Goal: Complete application form

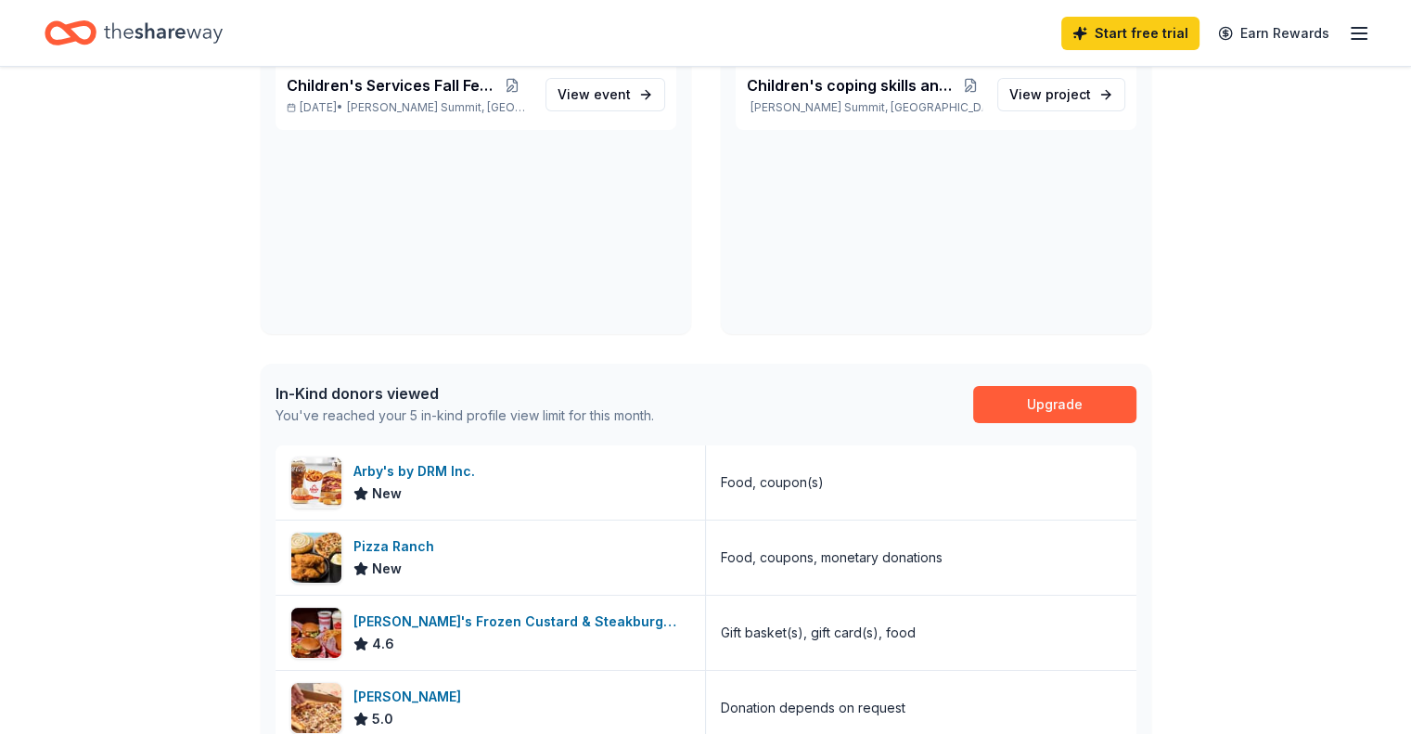
scroll to position [195, 0]
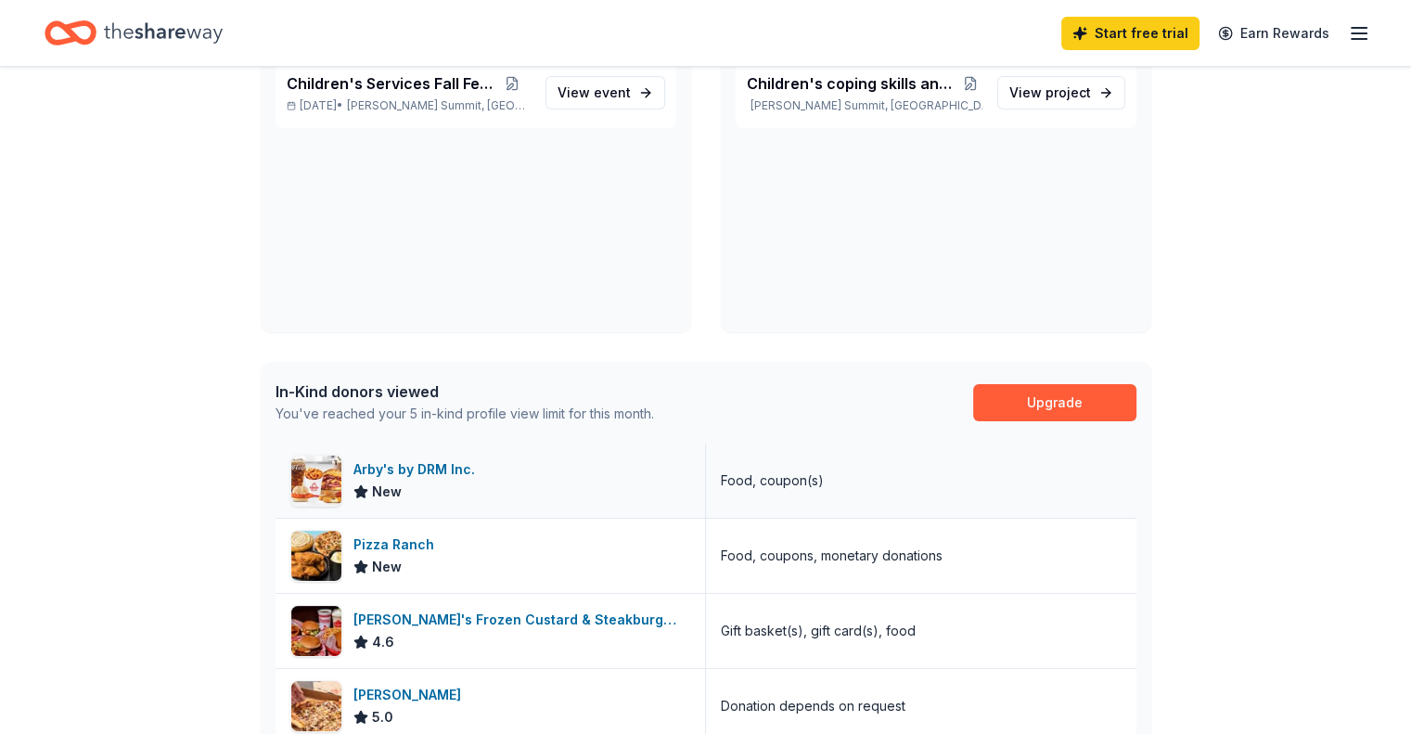
click at [425, 467] on div "Arby's by DRM Inc." at bounding box center [417, 469] width 129 height 22
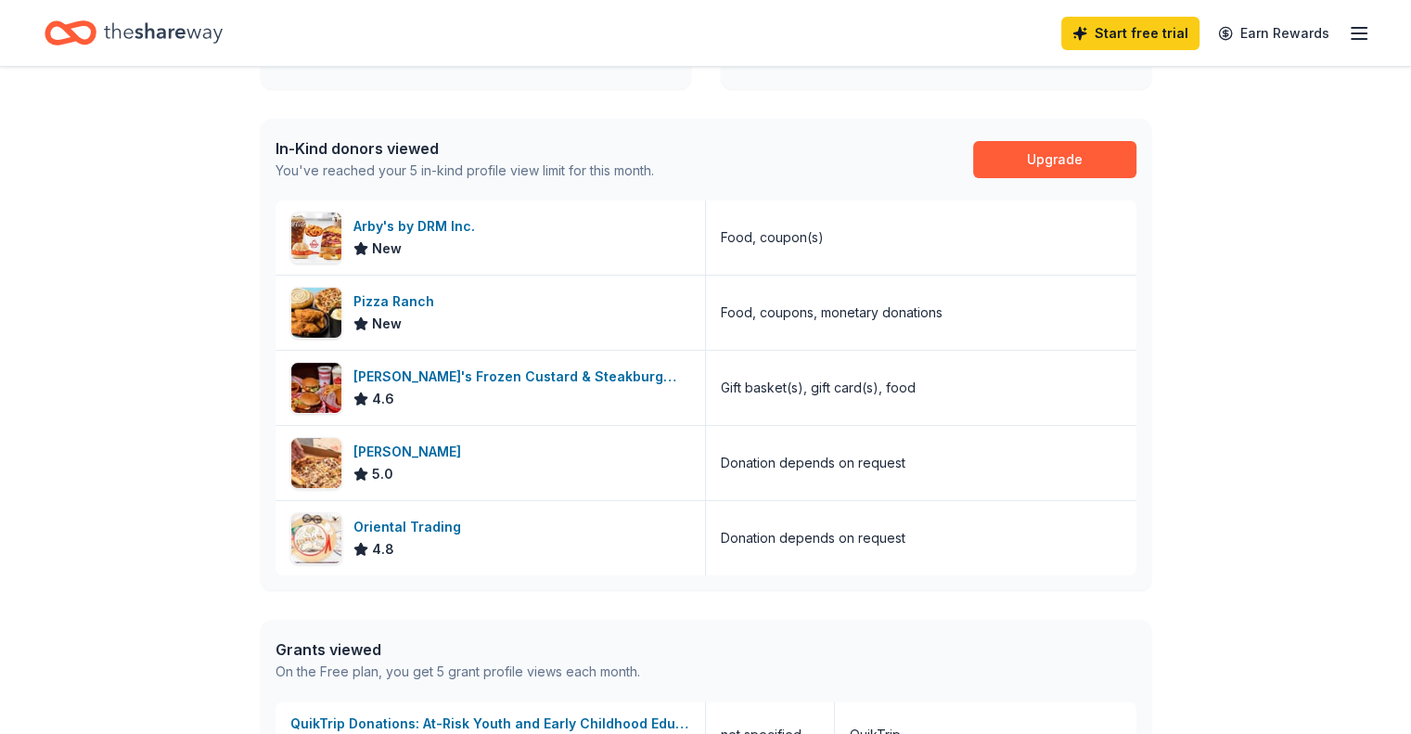
scroll to position [441, 0]
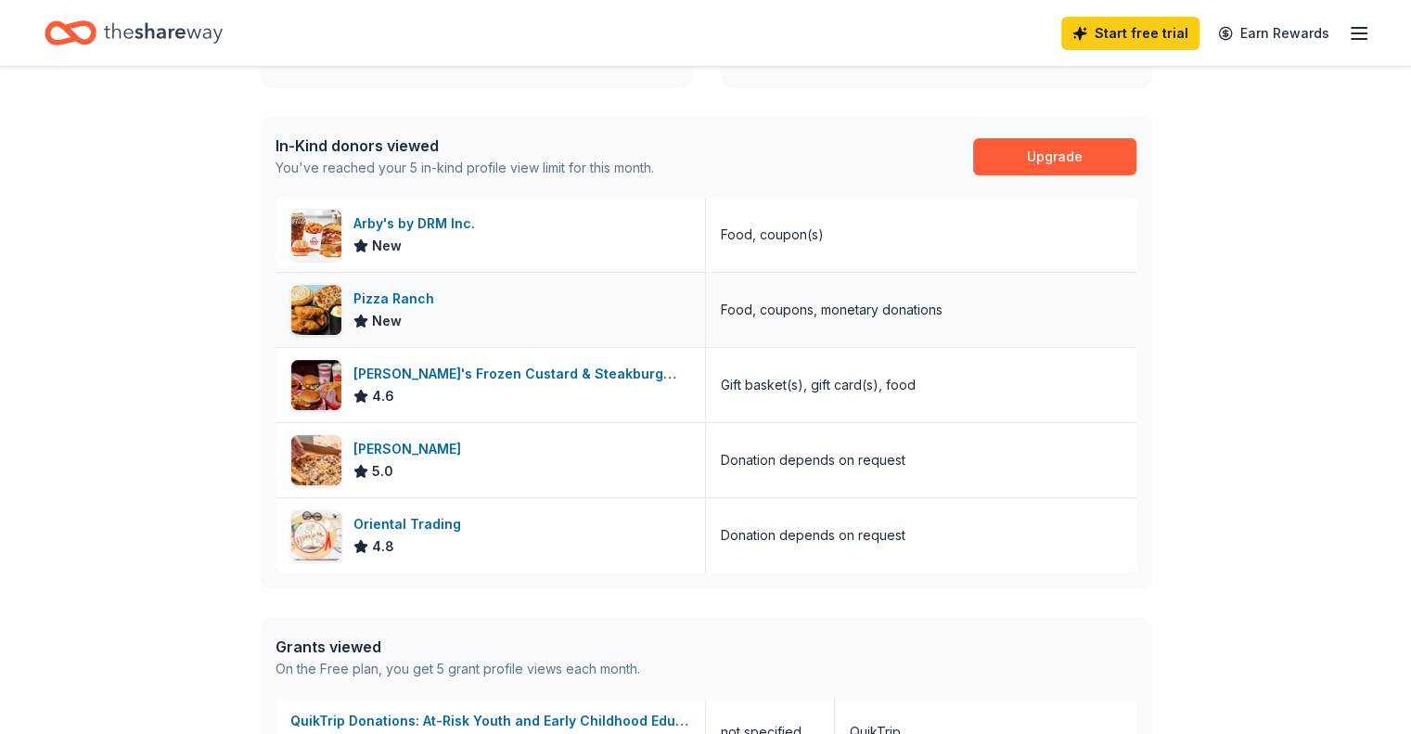
click at [772, 313] on div "Food, coupons, monetary donations" at bounding box center [832, 310] width 222 height 22
click at [397, 299] on div "Pizza Ranch" at bounding box center [397, 299] width 88 height 22
click at [1071, 152] on link "Upgrade" at bounding box center [1054, 156] width 163 height 37
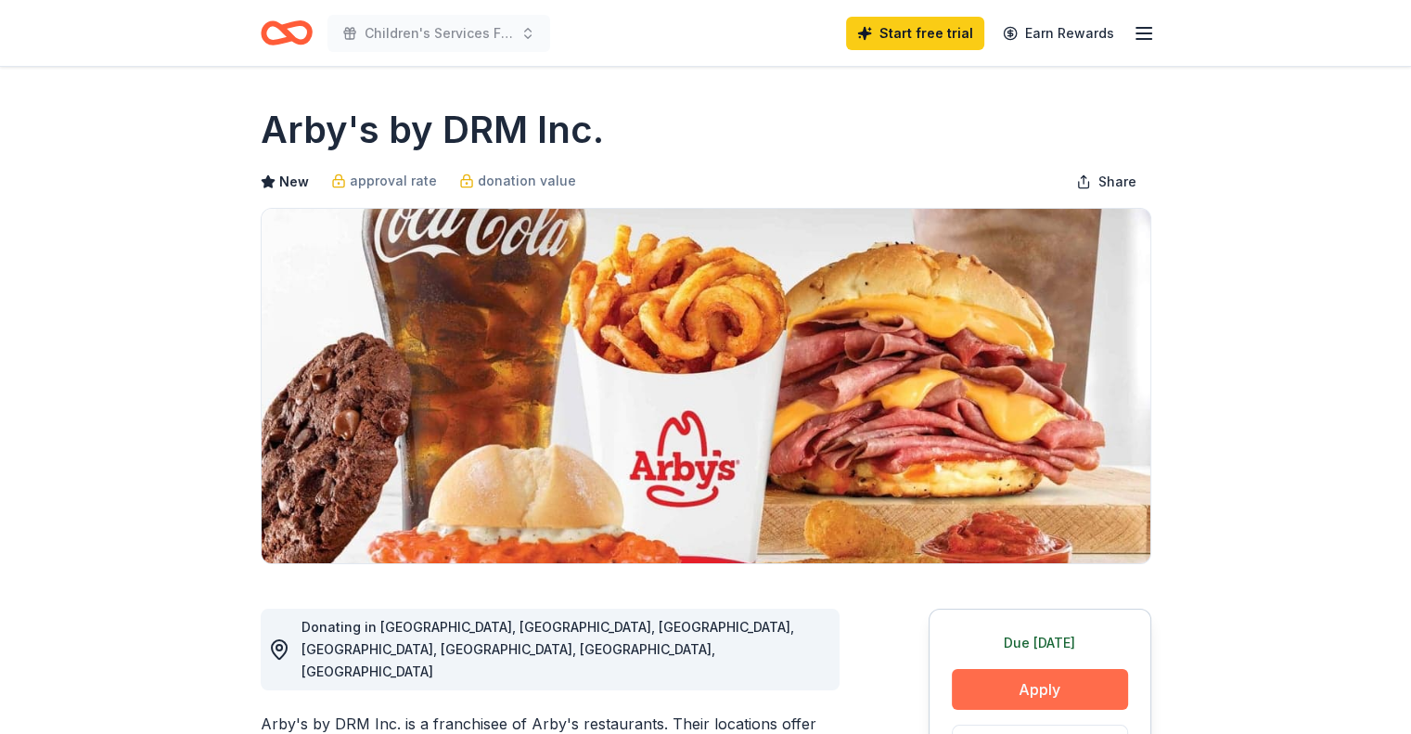
click at [1061, 686] on button "Apply" at bounding box center [1040, 689] width 176 height 41
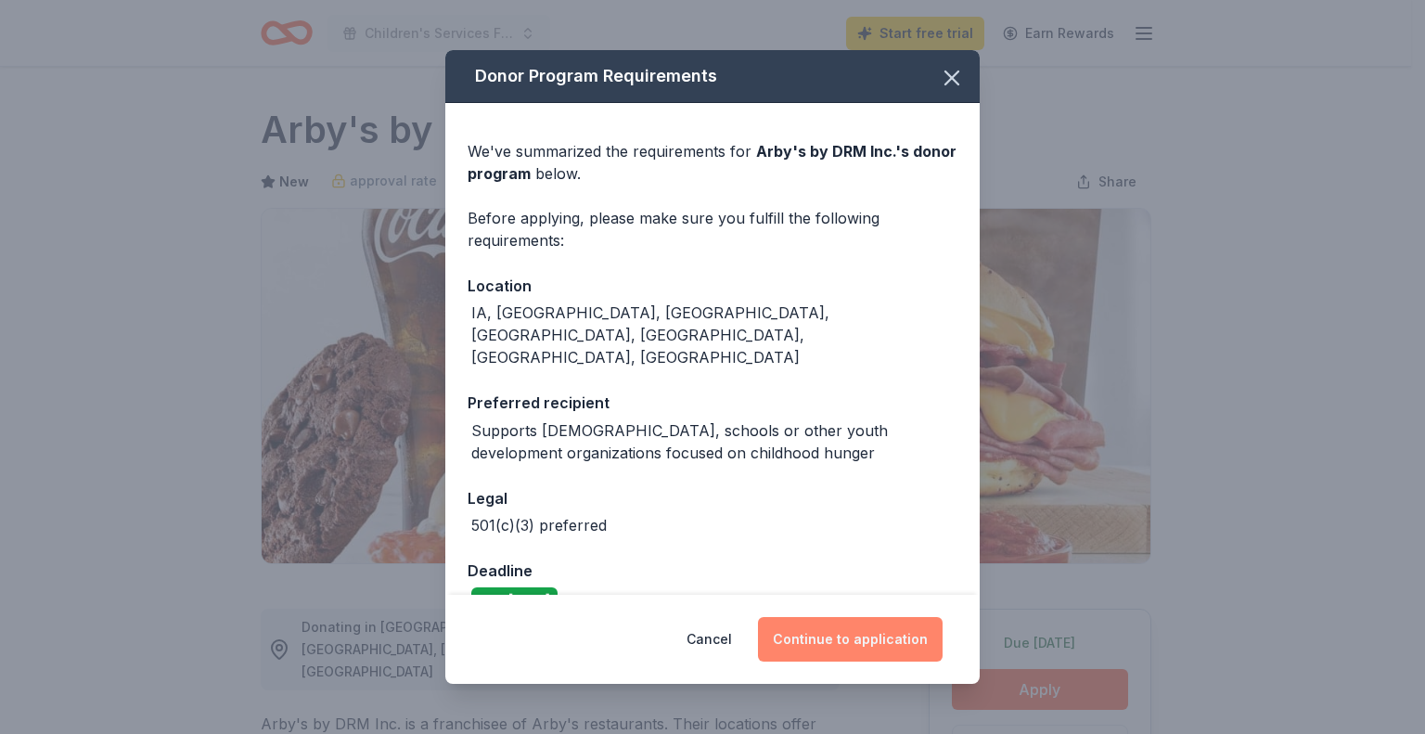
click at [882, 641] on button "Continue to application" at bounding box center [850, 639] width 185 height 45
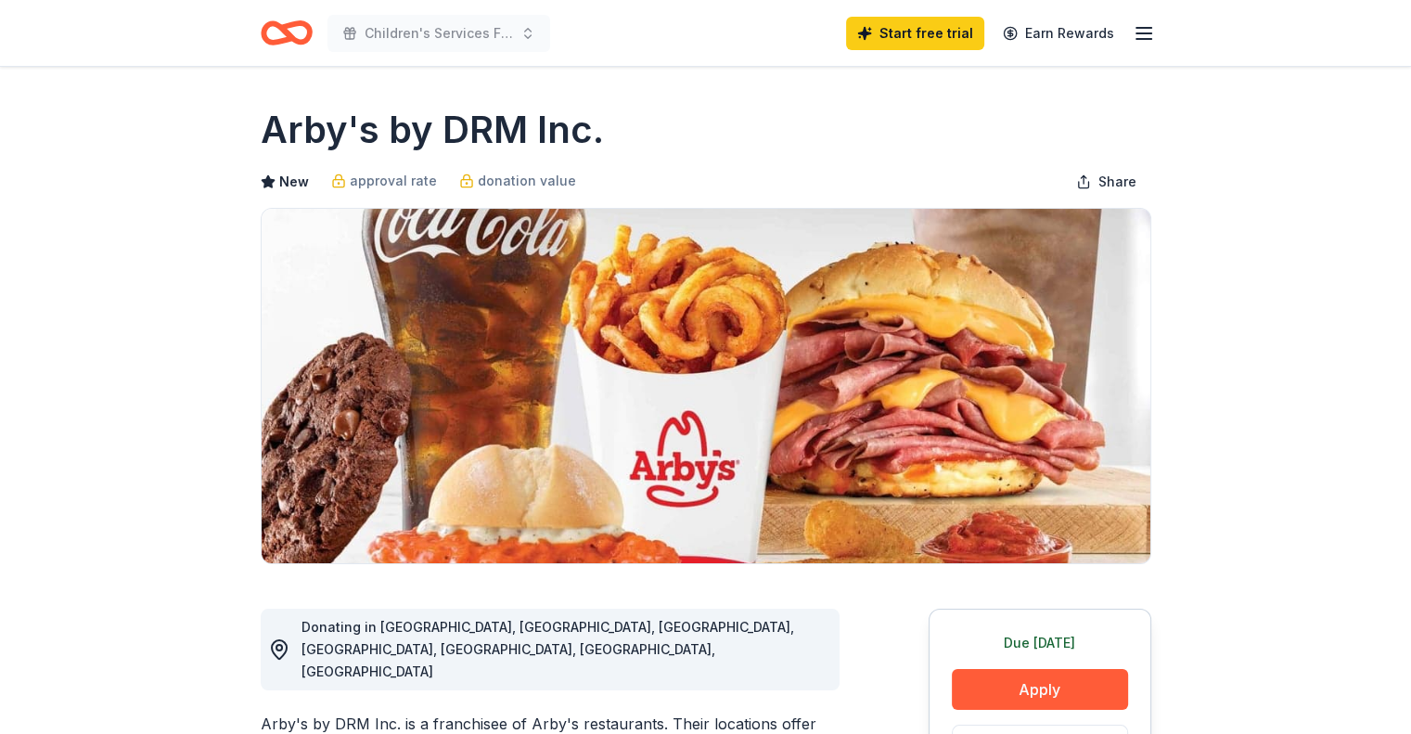
click at [882, 641] on button "Continue to application" at bounding box center [836, 626] width 175 height 43
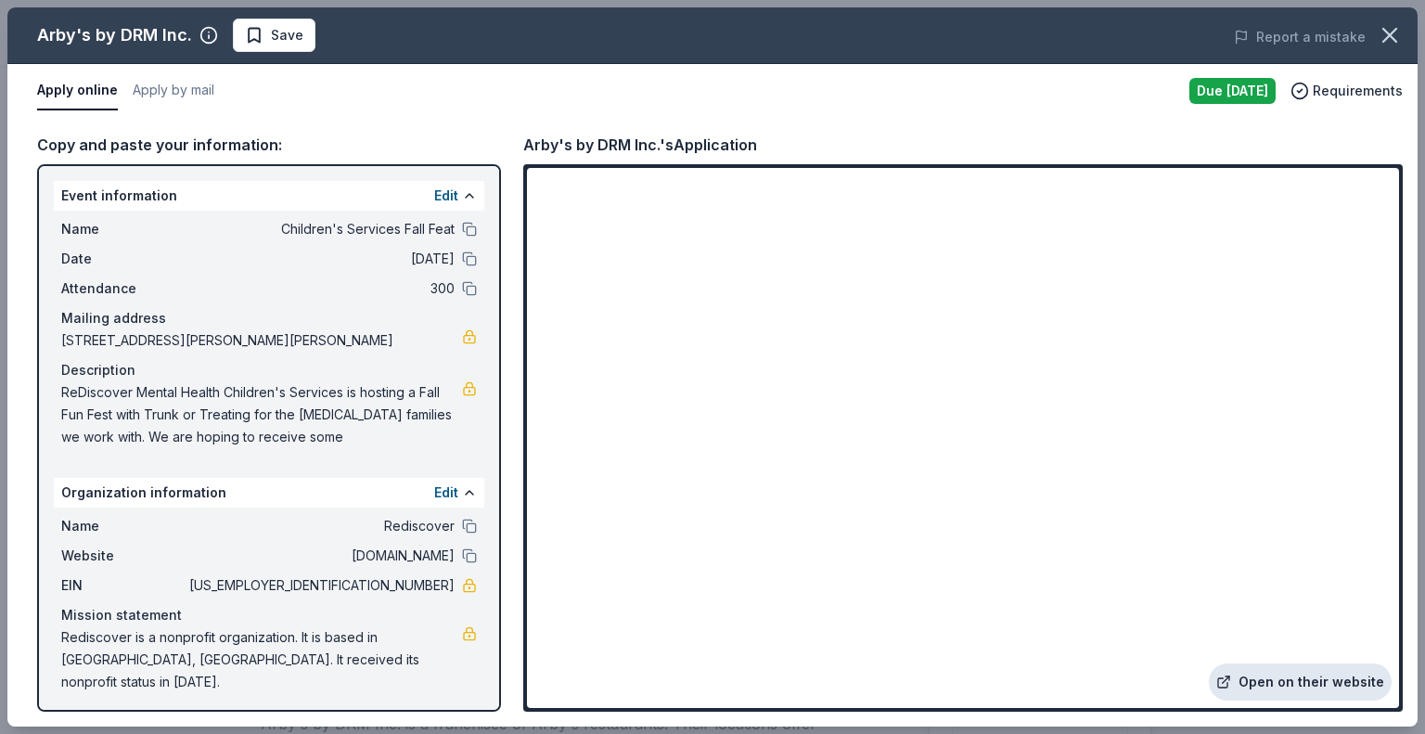
click at [1302, 686] on link "Open on their website" at bounding box center [1300, 681] width 183 height 37
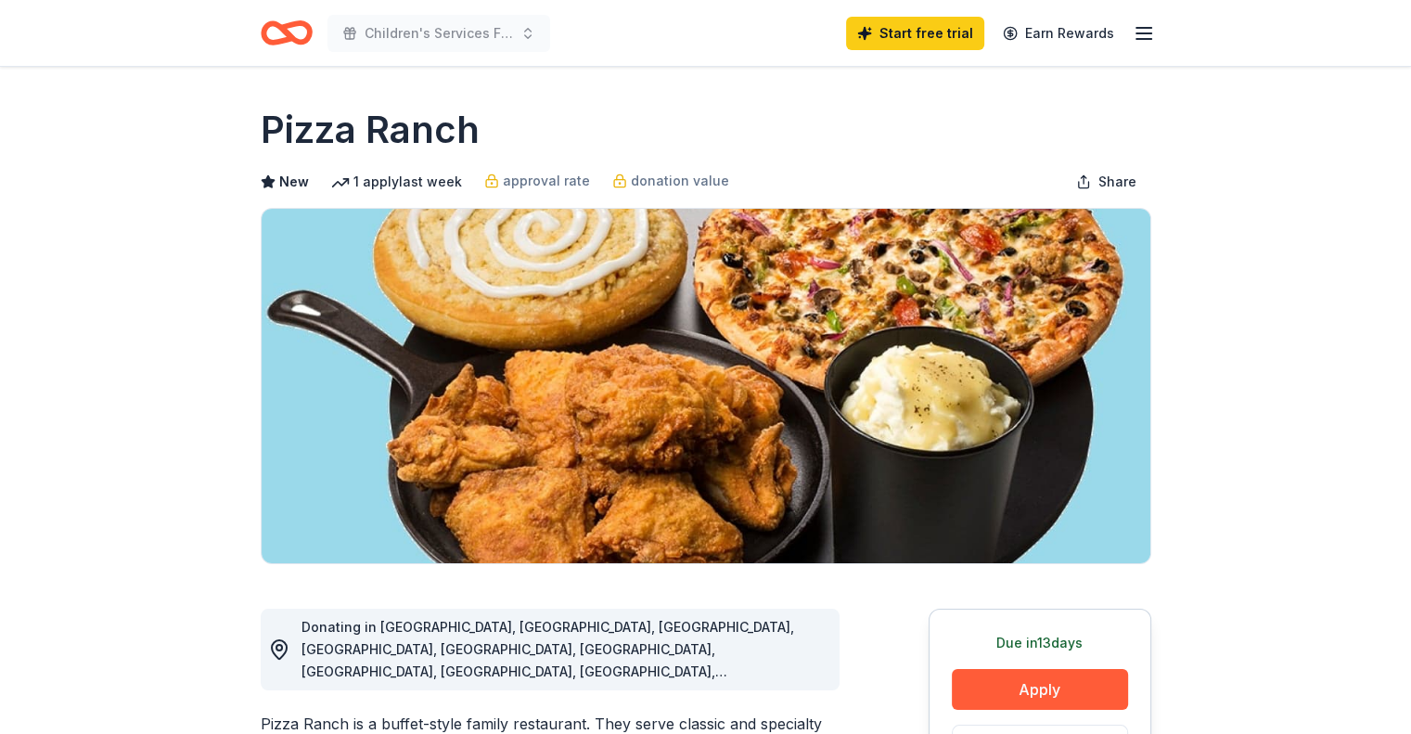
click at [521, 628] on span "Donating in CO, IA, IL, KS, MI, MN, MO, MT, ND, NE, SD, TN, WI, WY" at bounding box center [547, 671] width 493 height 105
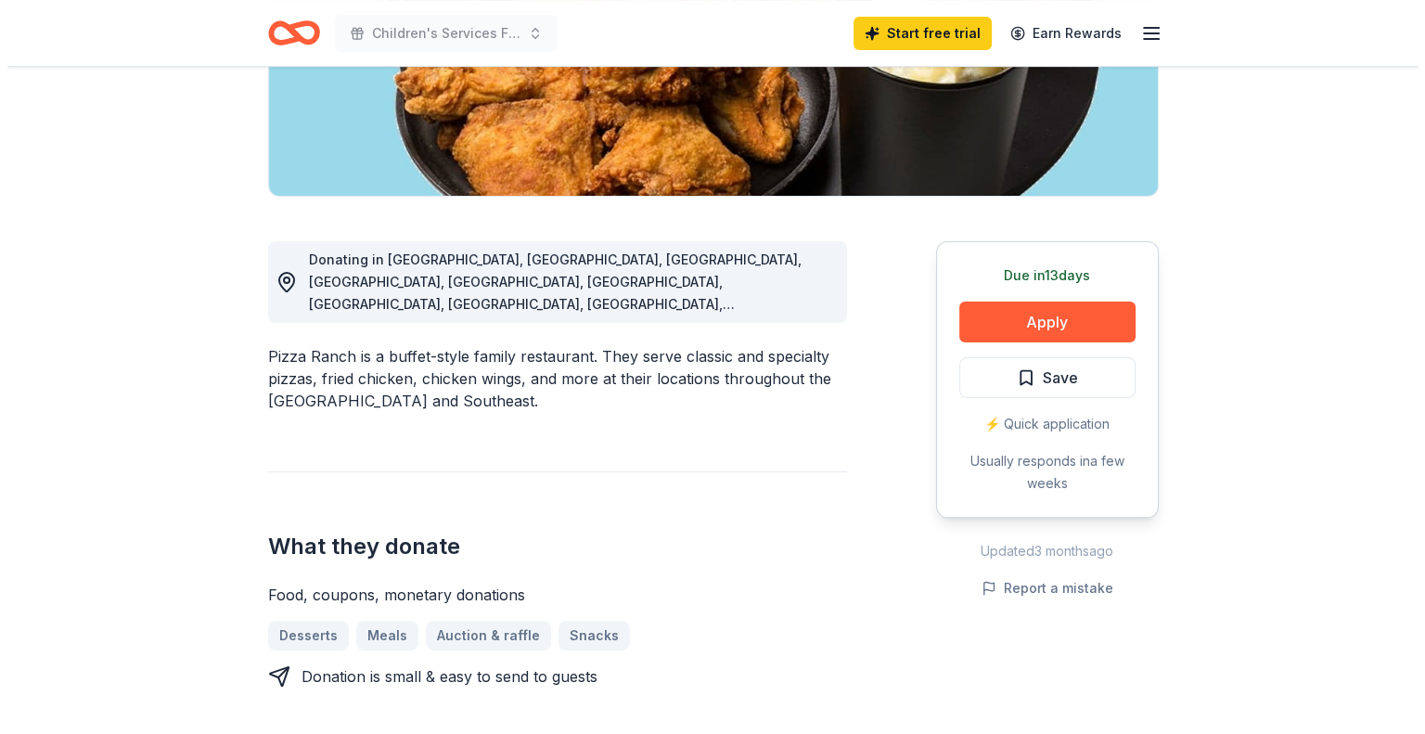
scroll to position [374, 0]
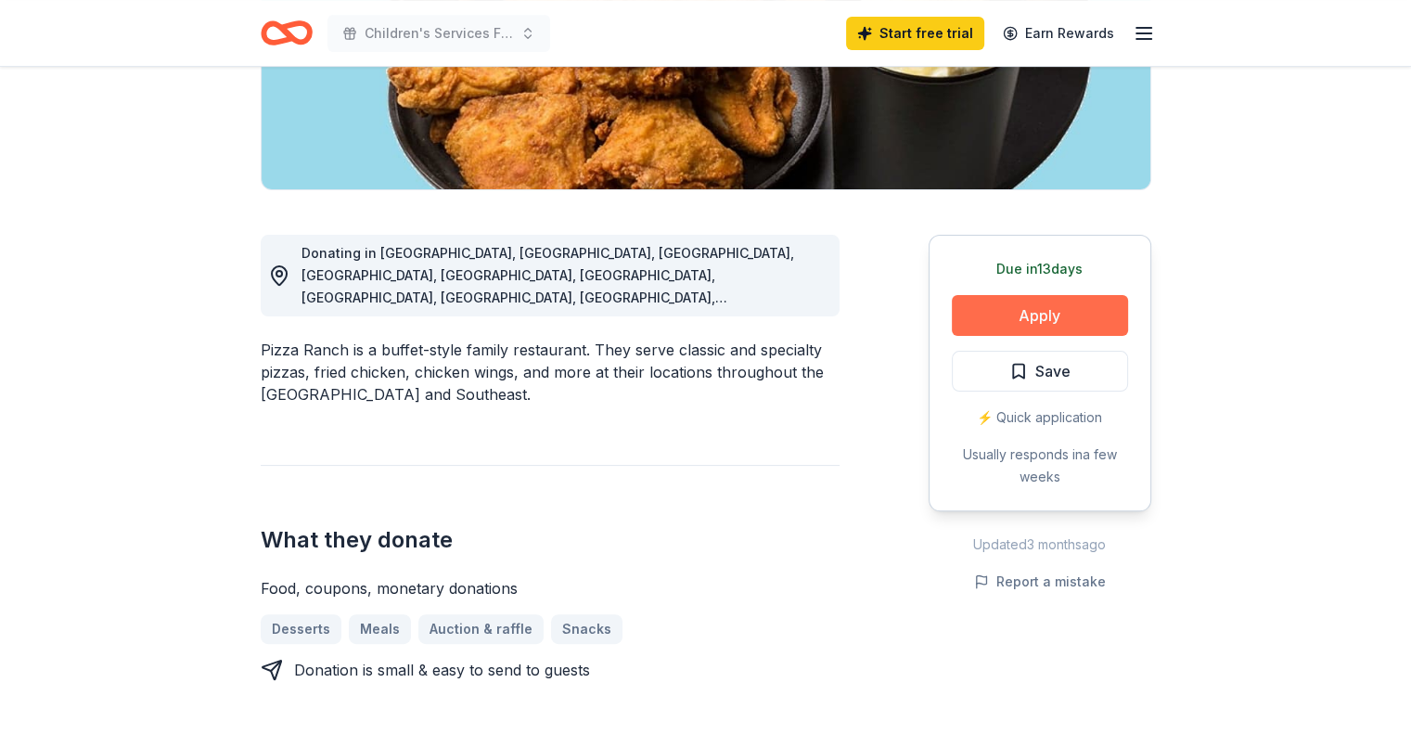
click at [1031, 311] on button "Apply" at bounding box center [1040, 315] width 176 height 41
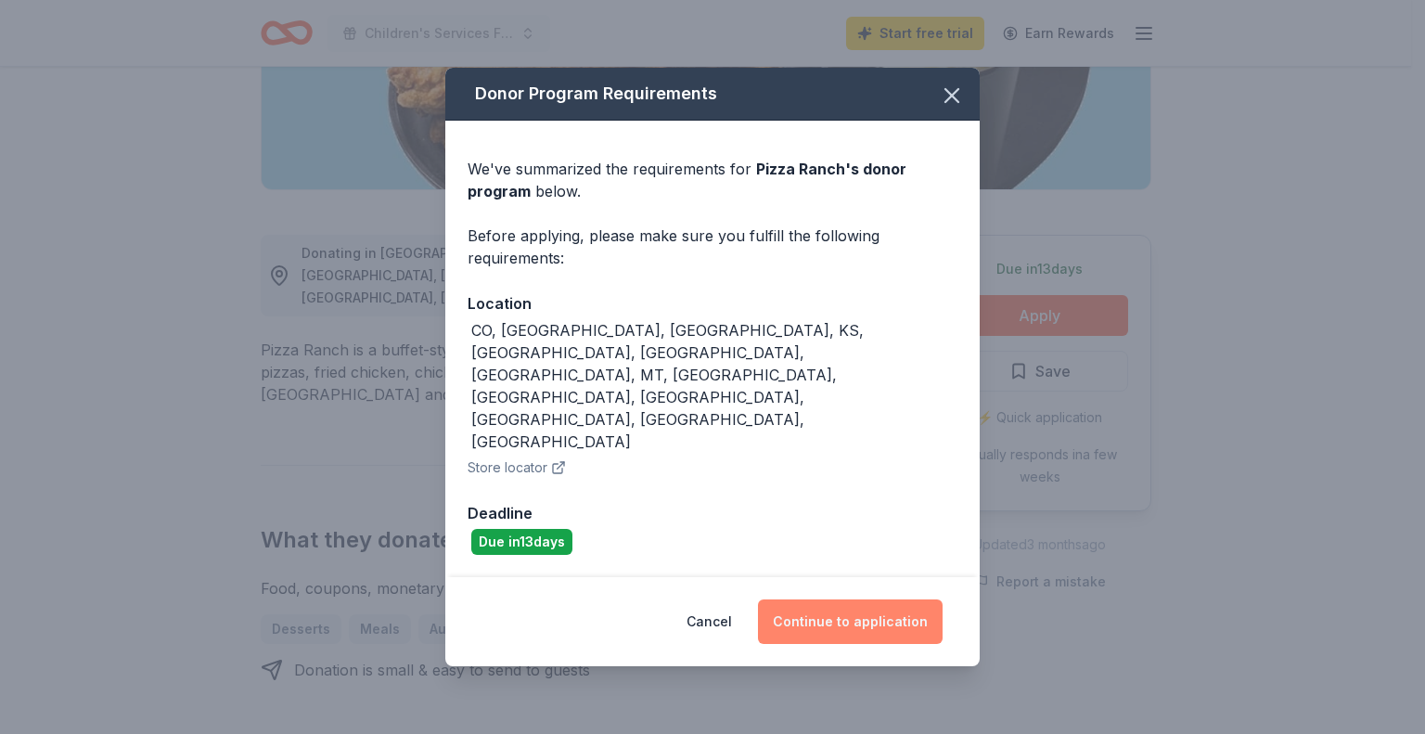
click at [840, 599] on button "Continue to application" at bounding box center [850, 621] width 185 height 45
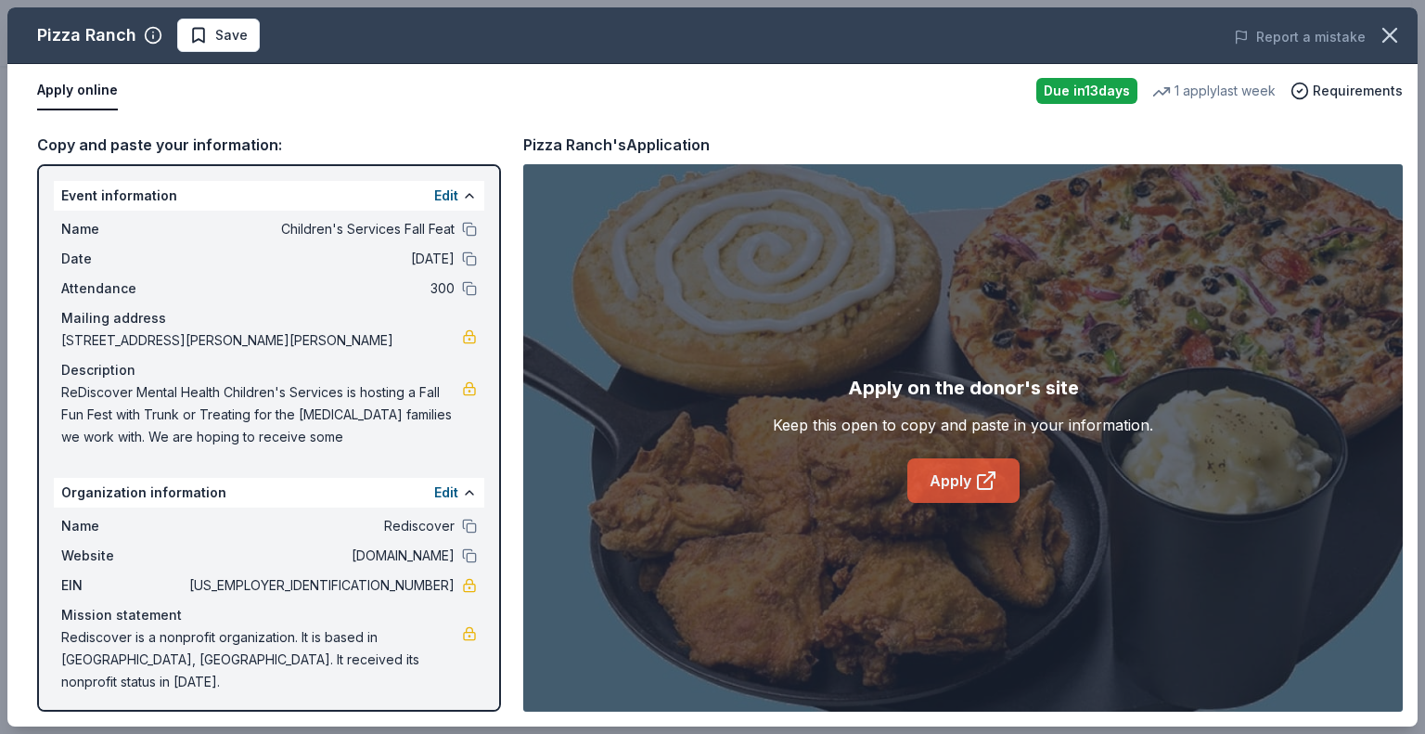
click at [975, 479] on icon at bounding box center [986, 480] width 22 height 22
